Goal: Task Accomplishment & Management: Use online tool/utility

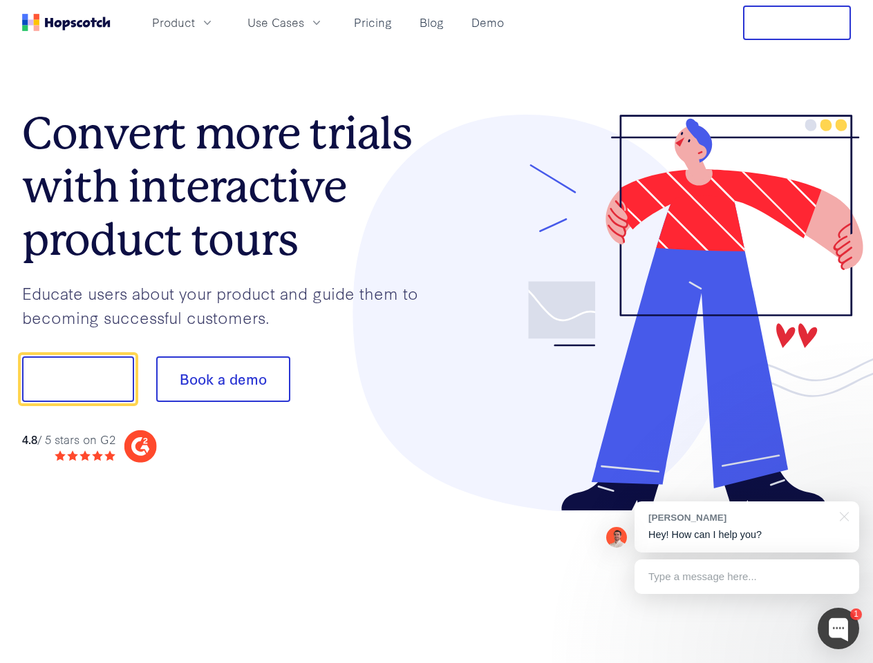
click at [437, 332] on div at bounding box center [644, 313] width 415 height 397
click at [195, 22] on span "Product" at bounding box center [173, 22] width 43 height 17
click at [304, 22] on span "Use Cases" at bounding box center [275, 22] width 57 height 17
click at [797, 23] on button "Free Trial" at bounding box center [797, 23] width 108 height 35
click at [77, 379] on button "Show me!" at bounding box center [78, 379] width 112 height 46
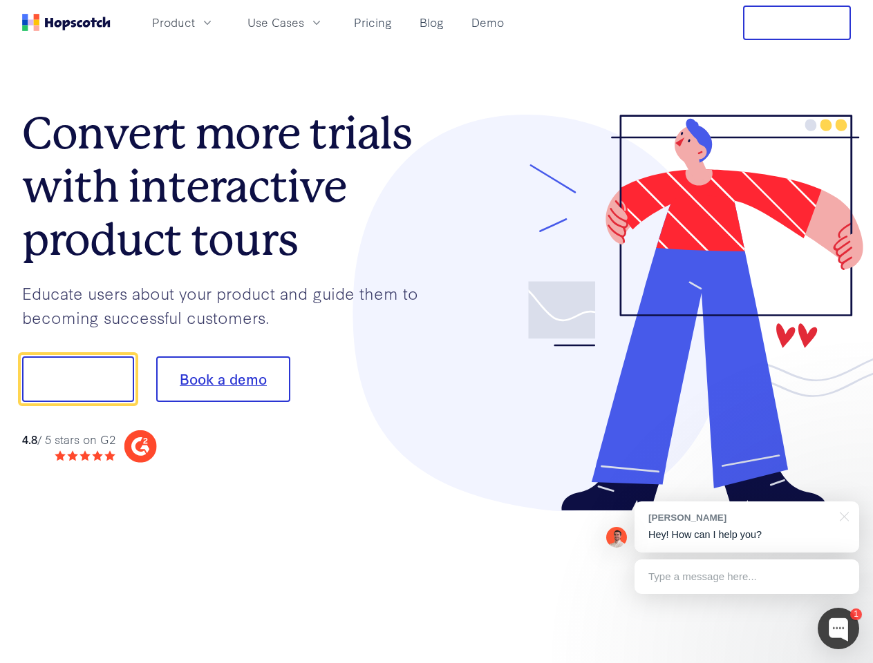
click at [222, 379] on button "Book a demo" at bounding box center [223, 379] width 134 height 46
click at [838, 629] on div at bounding box center [837, 628] width 41 height 41
click at [746, 527] on div "[PERSON_NAME] Hey! How can I help you?" at bounding box center [746, 527] width 225 height 51
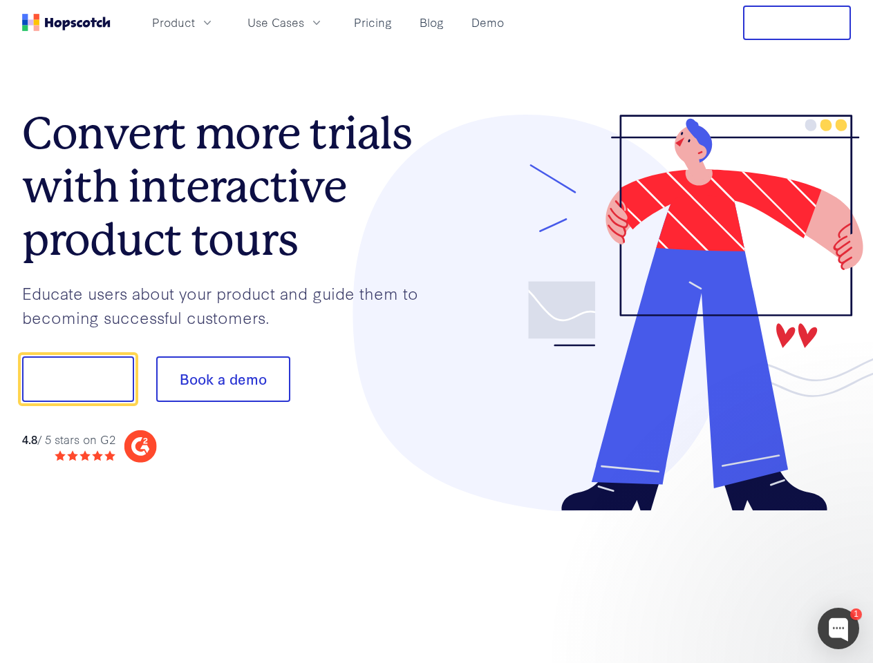
click at [841, 515] on div at bounding box center [729, 377] width 259 height 461
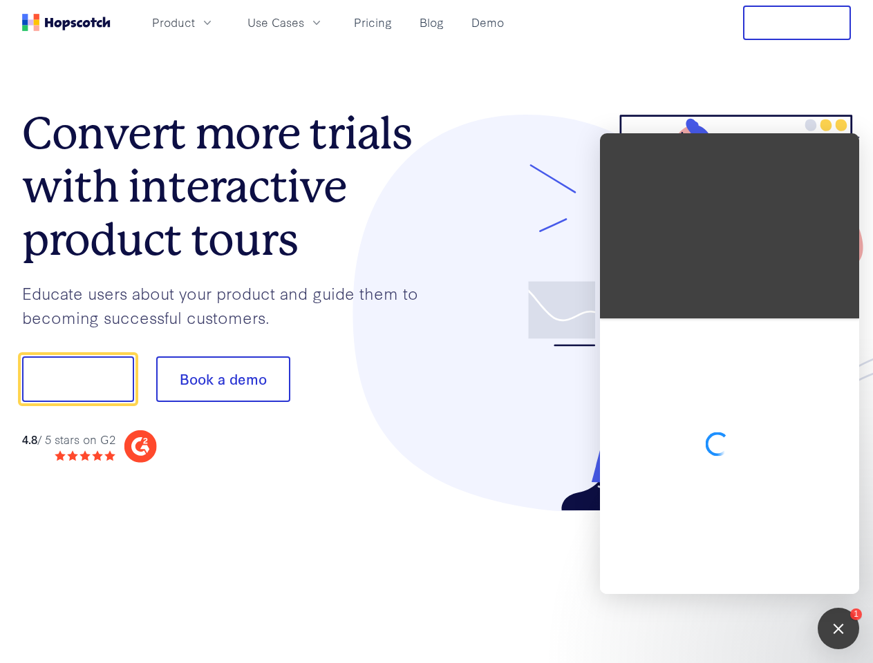
click at [746, 577] on div at bounding box center [729, 456] width 259 height 276
